Goal: Task Accomplishment & Management: Manage account settings

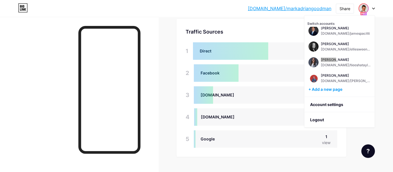
scroll to position [36, 0]
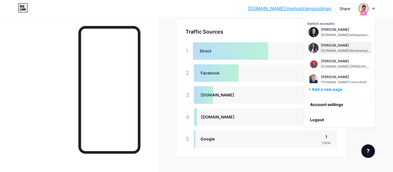
click at [336, 49] on div "[DOMAIN_NAME]/tieeshataylor" at bounding box center [346, 51] width 50 height 5
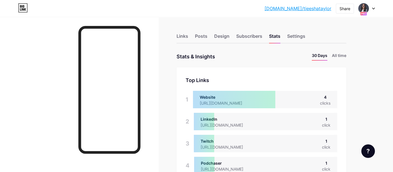
click at [48, 55] on div at bounding box center [79, 103] width 158 height 172
click at [339, 54] on li "All time" at bounding box center [339, 57] width 14 height 8
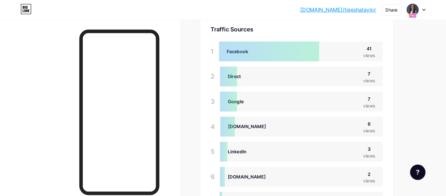
scroll to position [196, 446]
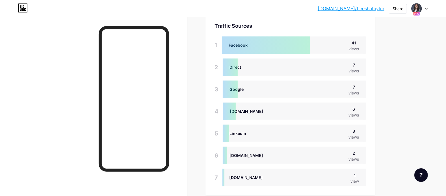
click at [187, 83] on div at bounding box center [93, 115] width 187 height 196
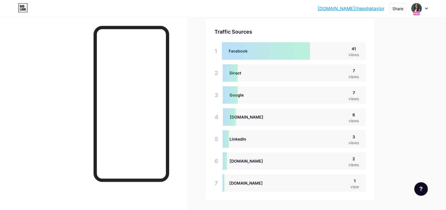
scroll to position [387, 0]
